Goal: Check status: Check status

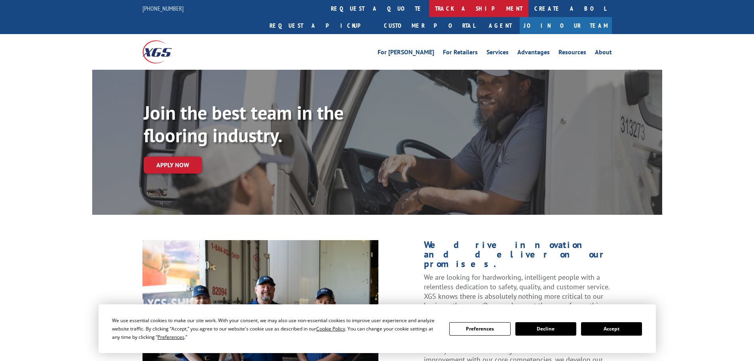
click at [429, 8] on link "track a shipment" at bounding box center [478, 8] width 99 height 17
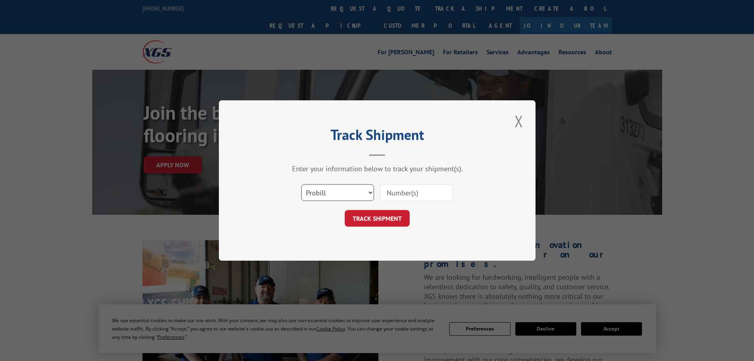
click at [360, 194] on select "Select category... Probill BOL PO" at bounding box center [337, 192] width 73 height 17
click at [441, 210] on form "Select category... Probill BOL PO TRACK SHIPMENT" at bounding box center [378, 202] width 238 height 47
click at [499, 175] on div "Track Shipment Enter your information below to track your shipment(s). Select c…" at bounding box center [377, 180] width 317 height 160
paste input "17047606"
type input "17047606"
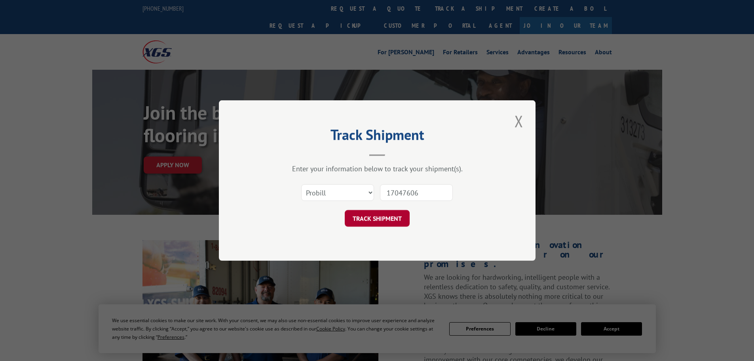
click at [392, 219] on button "TRACK SHIPMENT" at bounding box center [377, 218] width 65 height 17
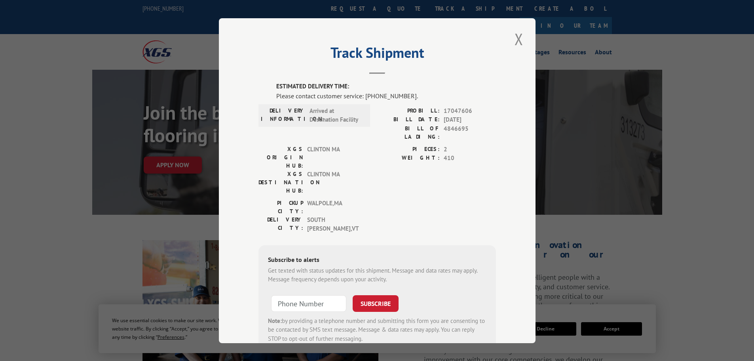
click at [373, 73] on hr at bounding box center [378, 73] width 16 height 2
click at [517, 37] on button "Close modal" at bounding box center [518, 39] width 13 height 22
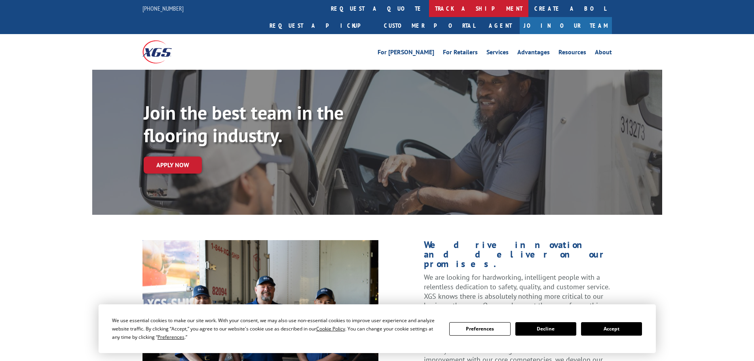
click at [429, 13] on link "track a shipment" at bounding box center [478, 8] width 99 height 17
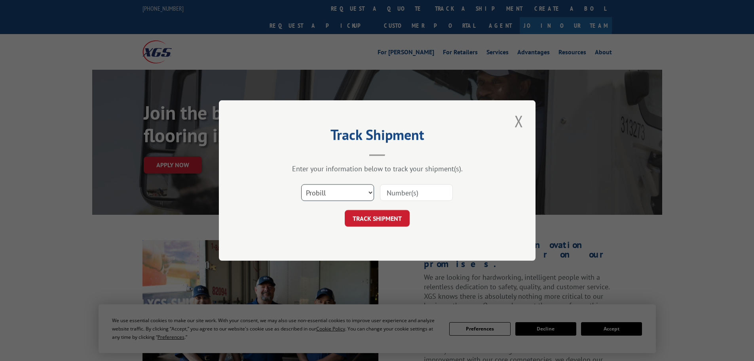
click at [368, 189] on select "Select category... Probill BOL PO" at bounding box center [337, 192] width 73 height 17
select select "po"
click at [301, 184] on select "Select category... Probill BOL PO" at bounding box center [337, 192] width 73 height 17
paste input "293136002"
type input "293136002"
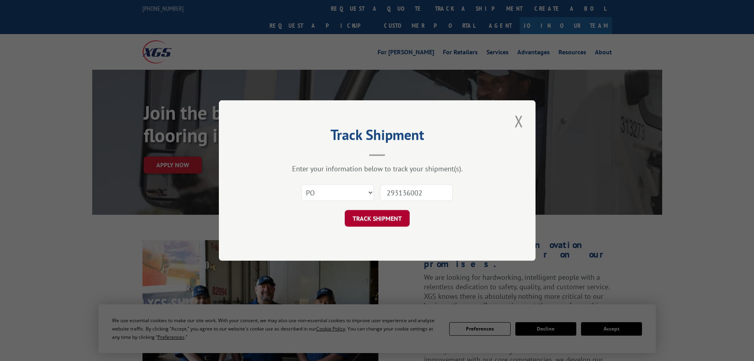
click at [388, 225] on button "TRACK SHIPMENT" at bounding box center [377, 218] width 65 height 17
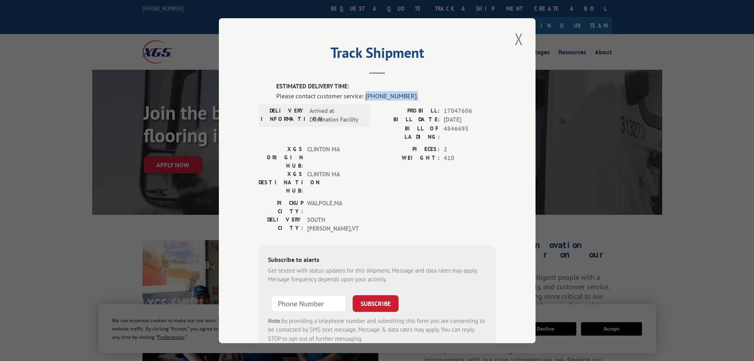
drag, startPoint x: 363, startPoint y: 96, endPoint x: 415, endPoint y: 93, distance: 52.0
click at [415, 93] on div "Please contact customer service: (844) 947-7447." at bounding box center [386, 96] width 220 height 10
copy div "(844) 947-7447."
click at [514, 38] on button "Close modal" at bounding box center [518, 39] width 13 height 22
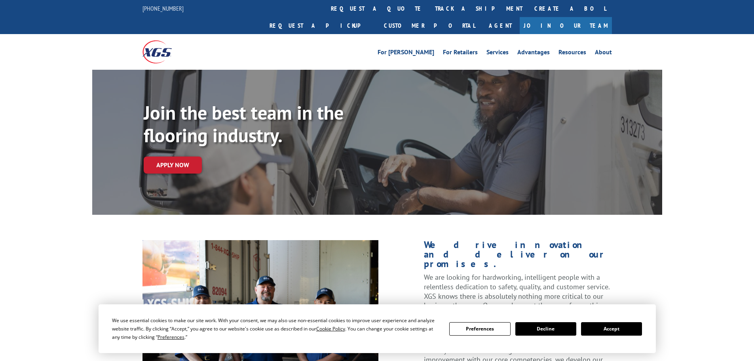
click at [605, 324] on button "Accept" at bounding box center [611, 328] width 61 height 13
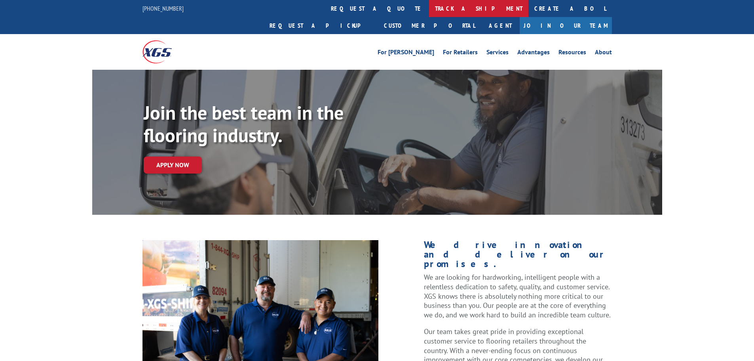
click at [429, 6] on link "track a shipment" at bounding box center [478, 8] width 99 height 17
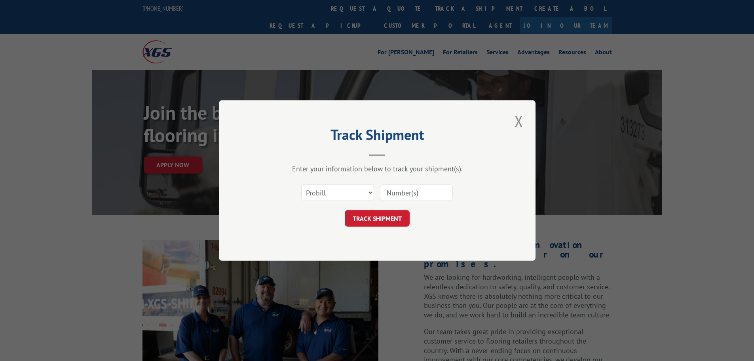
click at [398, 188] on input at bounding box center [416, 192] width 73 height 17
click at [365, 192] on select "Select category... Probill BOL PO" at bounding box center [337, 192] width 73 height 17
select select "po"
click at [301, 184] on select "Select category... Probill BOL PO" at bounding box center [337, 192] width 73 height 17
paste input "(844) 947-7447."
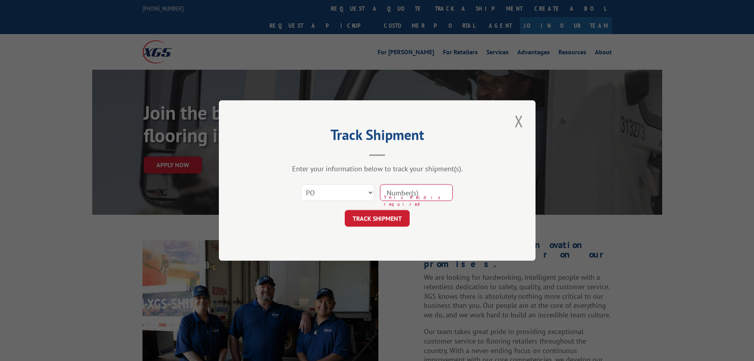
type input "(844) 947-7447."
click at [520, 122] on button "Close modal" at bounding box center [518, 121] width 13 height 22
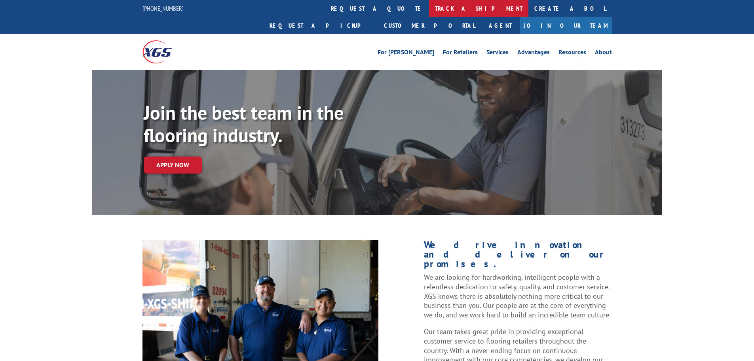
click at [429, 6] on link "track a shipment" at bounding box center [478, 8] width 99 height 17
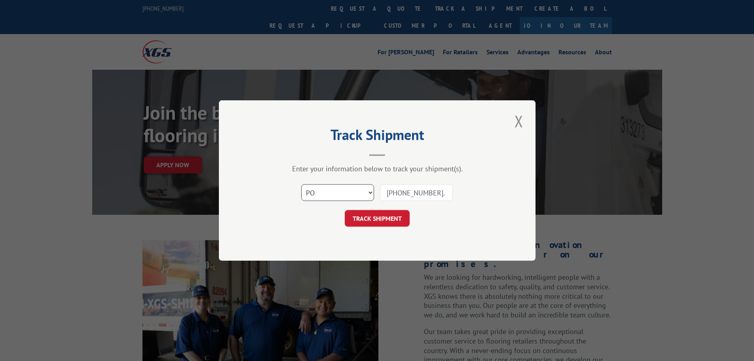
click at [369, 189] on select "Select category... Probill BOL PO" at bounding box center [337, 192] width 73 height 17
click at [301, 184] on select "Select category... Probill BOL PO" at bounding box center [337, 192] width 73 height 17
click at [435, 197] on input "(844) 947-7447." at bounding box center [416, 192] width 73 height 17
click at [372, 194] on select "Select category... Probill BOL PO" at bounding box center [337, 192] width 73 height 17
select select "po"
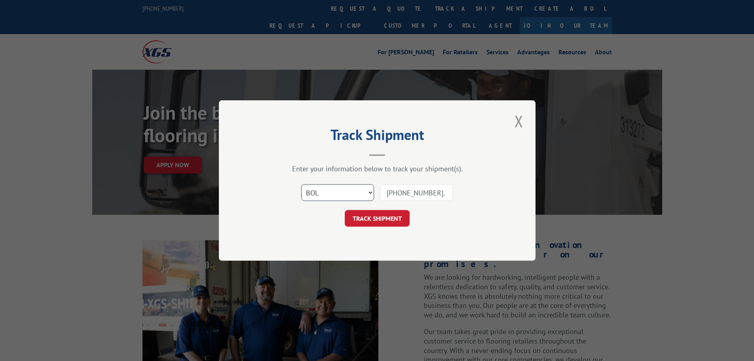
click at [301, 184] on select "Select category... Probill BOL PO" at bounding box center [337, 192] width 73 height 17
drag, startPoint x: 692, startPoint y: 99, endPoint x: 681, endPoint y: 91, distance: 13.6
click at [692, 99] on div "Track Shipment Enter your information below to track your shipment(s). Select c…" at bounding box center [377, 180] width 754 height 361
click at [517, 118] on button "Close modal" at bounding box center [518, 121] width 13 height 22
